Goal: Task Accomplishment & Management: Manage account settings

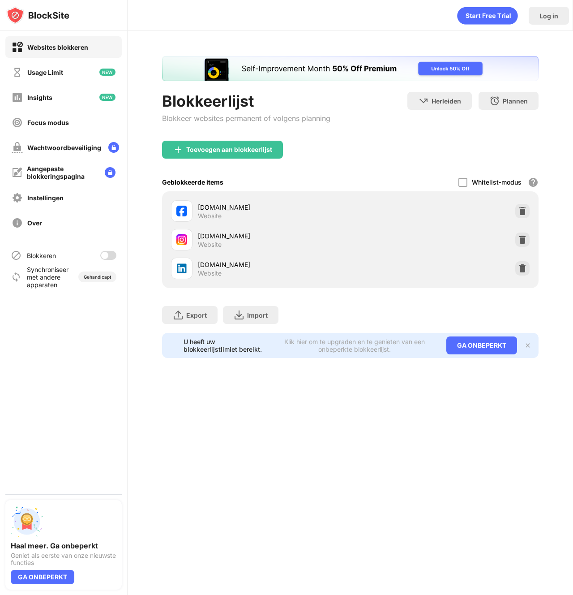
click at [108, 258] on div at bounding box center [108, 255] width 16 height 9
